Goal: Task Accomplishment & Management: Manage account settings

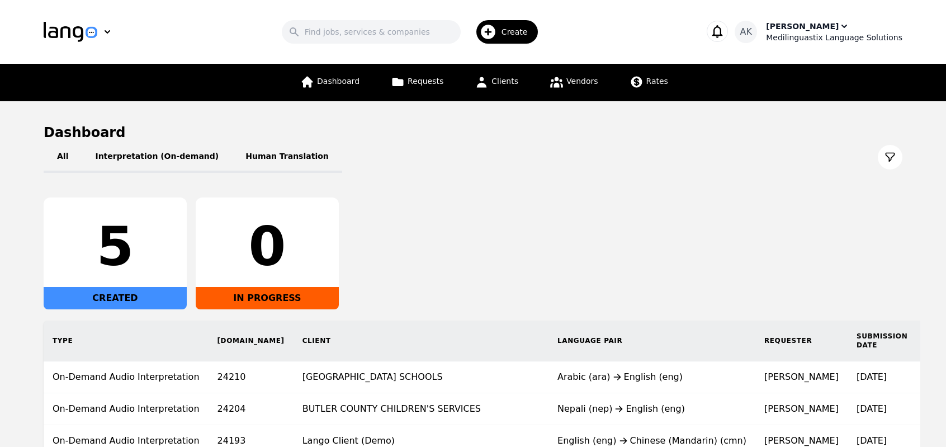
click at [814, 34] on div "Medilinguastix Language Solutions" at bounding box center [834, 37] width 136 height 11
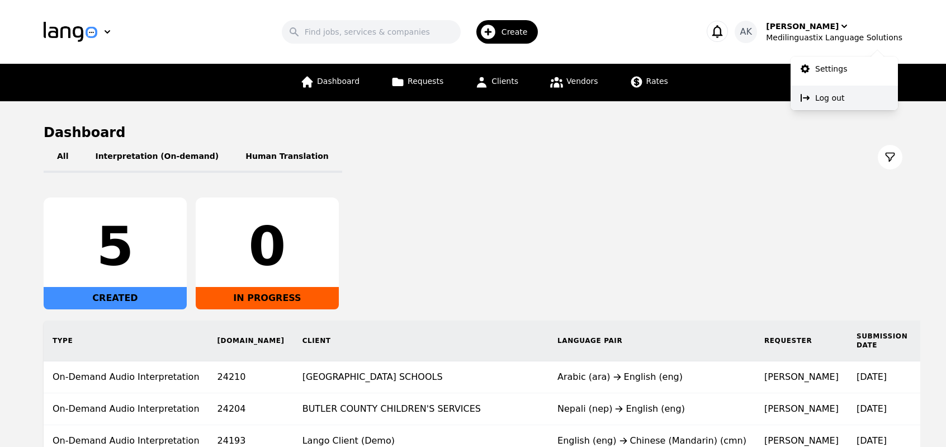
click at [808, 100] on icon at bounding box center [804, 97] width 11 height 11
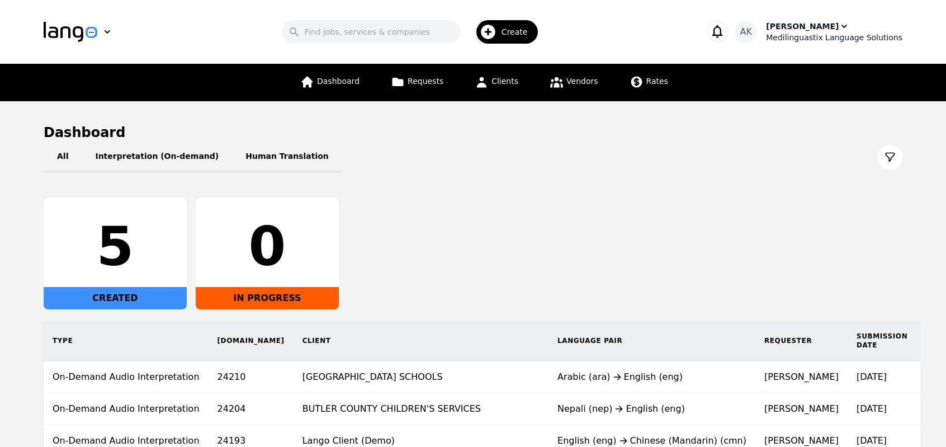
click at [799, 36] on div "Medilinguastix Language Solutions" at bounding box center [834, 37] width 136 height 11
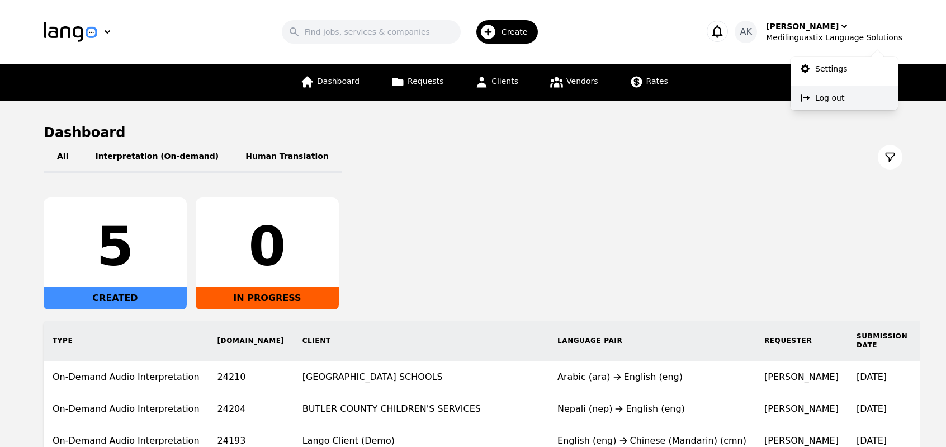
click at [817, 101] on p "Log out" at bounding box center [829, 97] width 29 height 11
